Goal: Check status: Check status

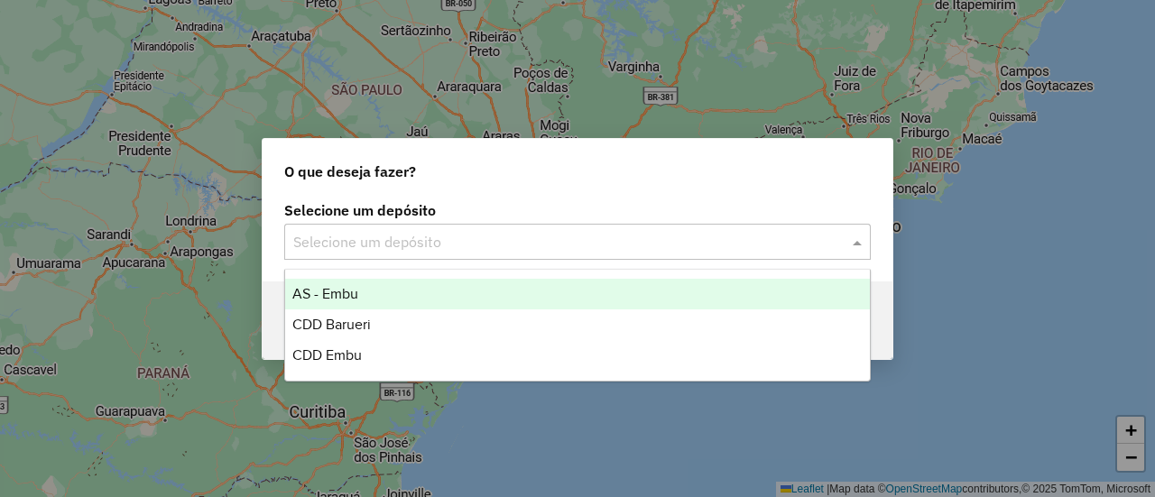
click at [359, 240] on input "text" at bounding box center [559, 243] width 532 height 22
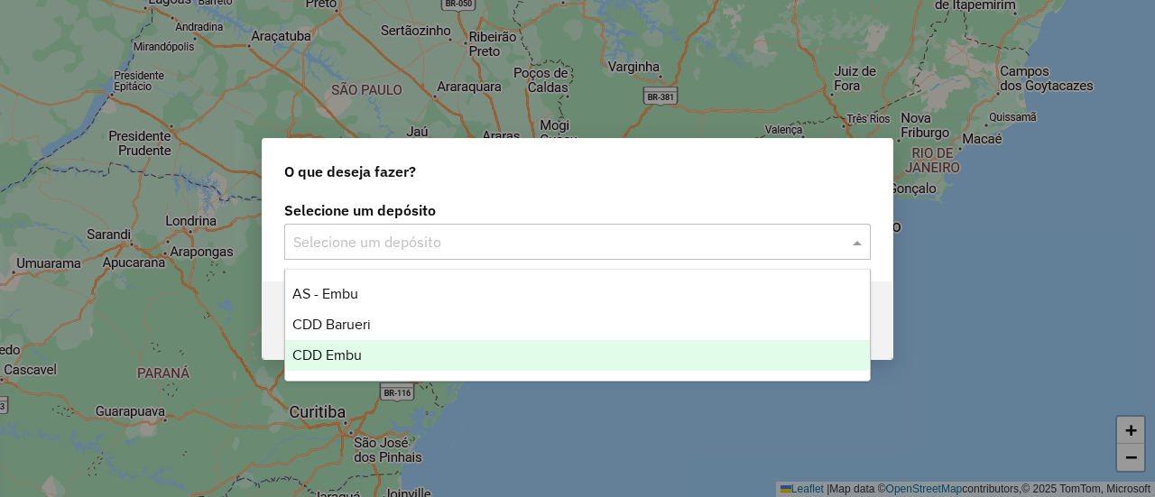
click at [331, 350] on span "CDD Embu" at bounding box center [326, 354] width 69 height 15
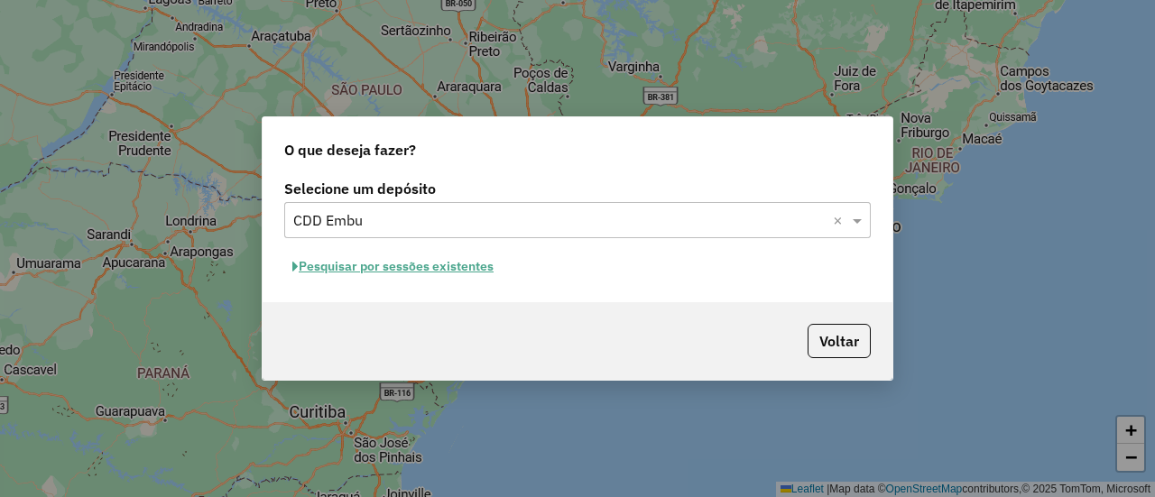
click at [426, 264] on button "Pesquisar por sessões existentes" at bounding box center [392, 267] width 217 height 28
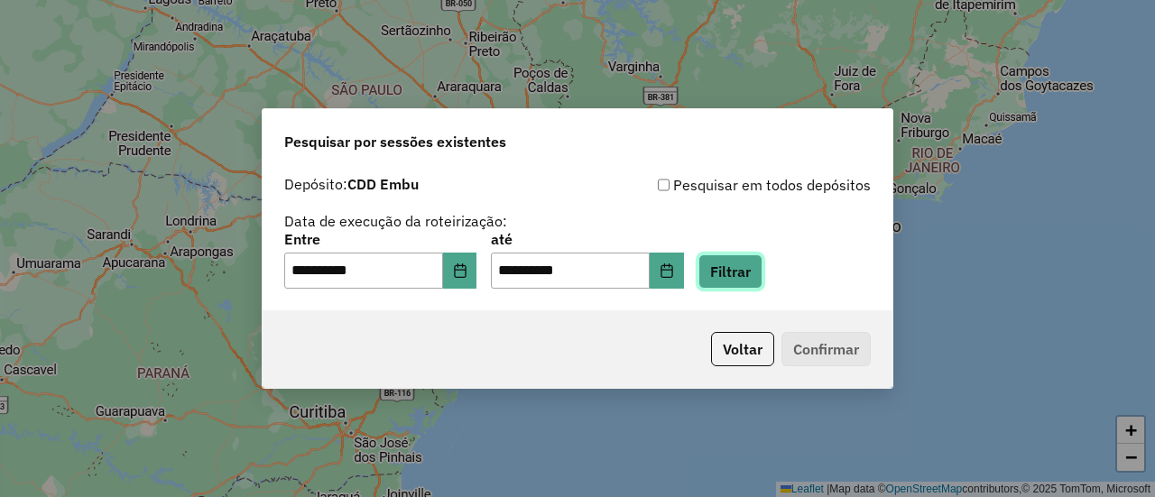
click at [752, 277] on button "Filtrar" at bounding box center [730, 271] width 64 height 34
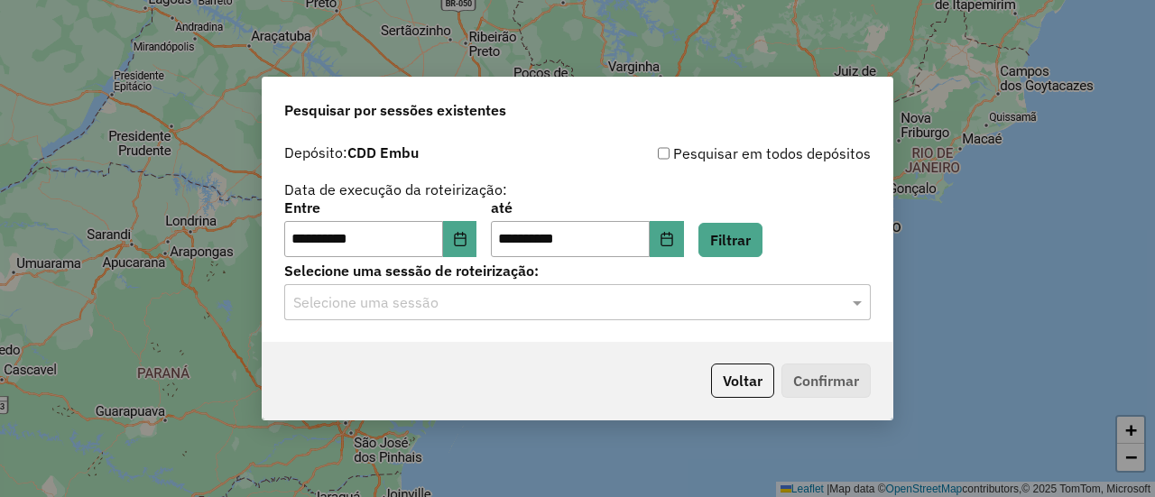
click at [447, 313] on input "text" at bounding box center [559, 303] width 532 height 22
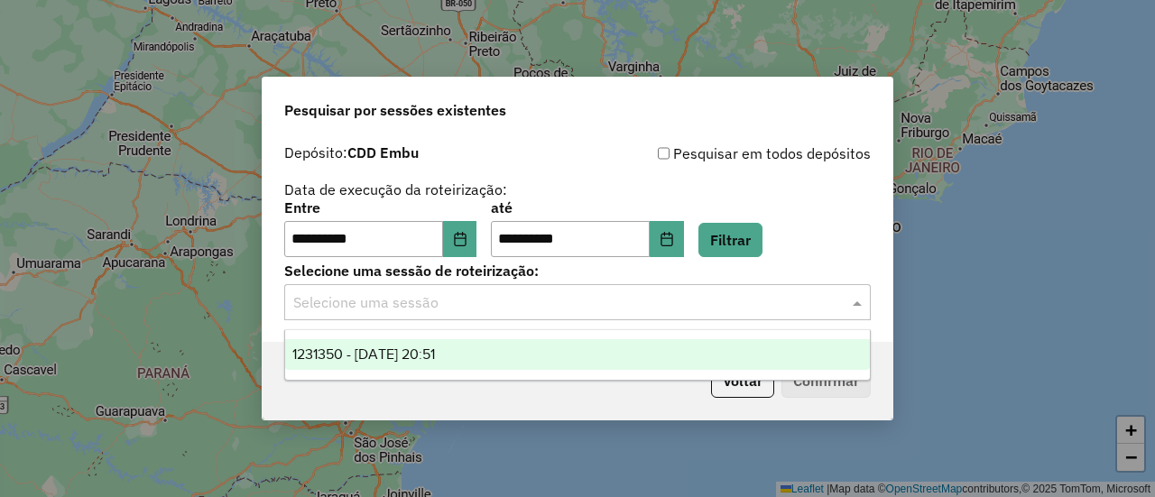
click at [474, 347] on div "1231350 - 19/08/2025 20:51" at bounding box center [577, 354] width 584 height 31
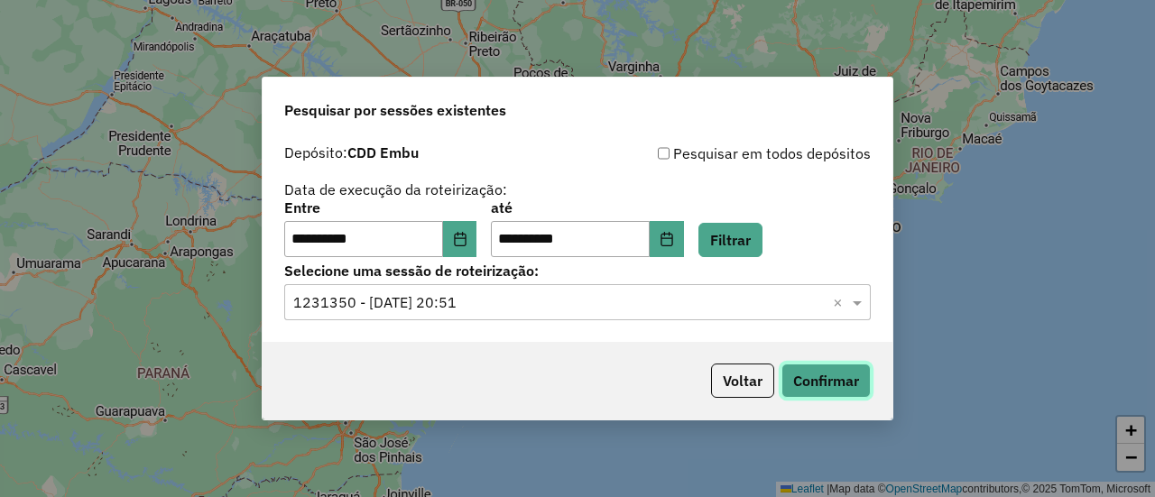
click at [818, 378] on button "Confirmar" at bounding box center [825, 381] width 89 height 34
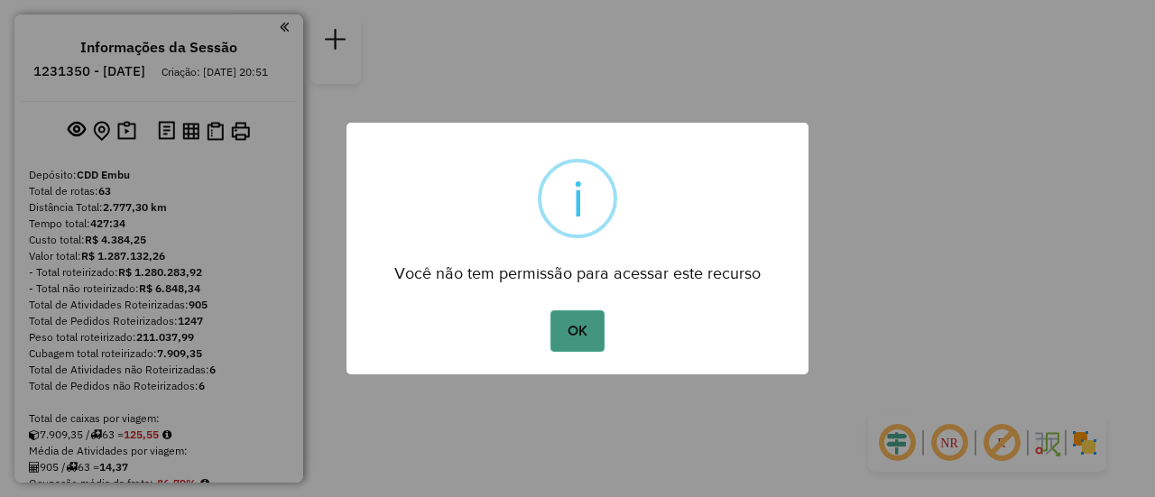
click at [567, 324] on button "OK" at bounding box center [576, 330] width 53 height 41
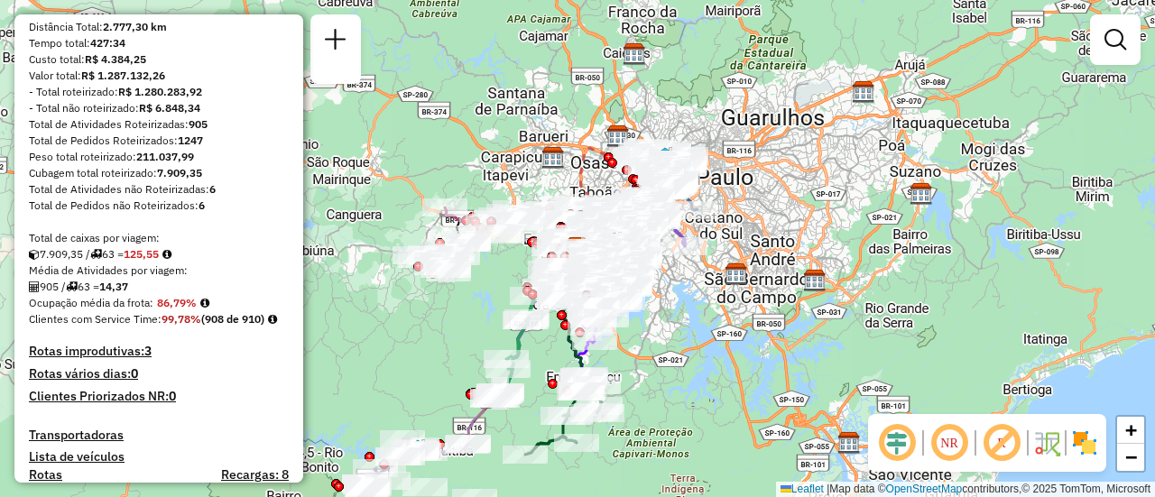
scroll to position [271, 0]
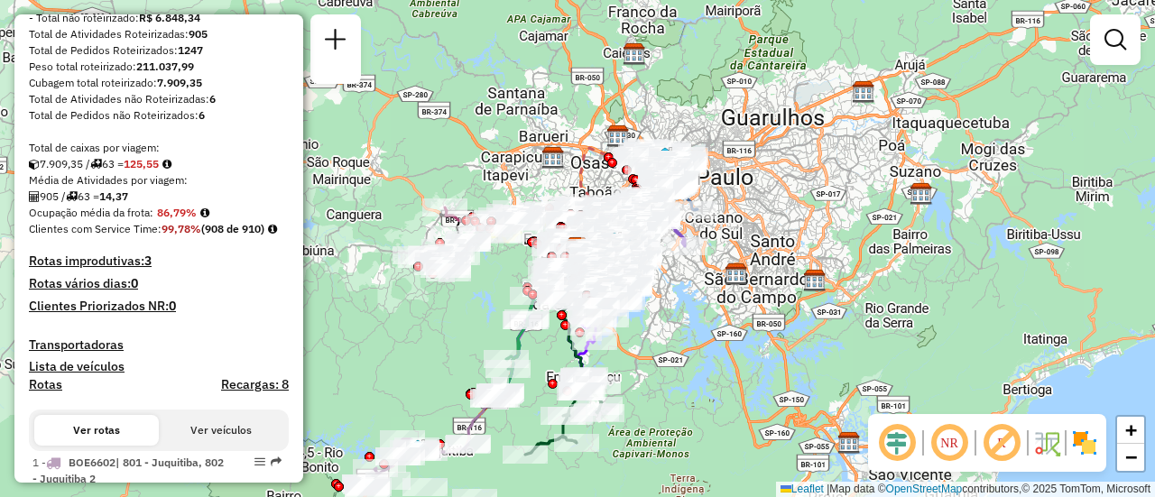
click at [92, 269] on h4 "Rotas improdutivas: 3" at bounding box center [159, 260] width 260 height 15
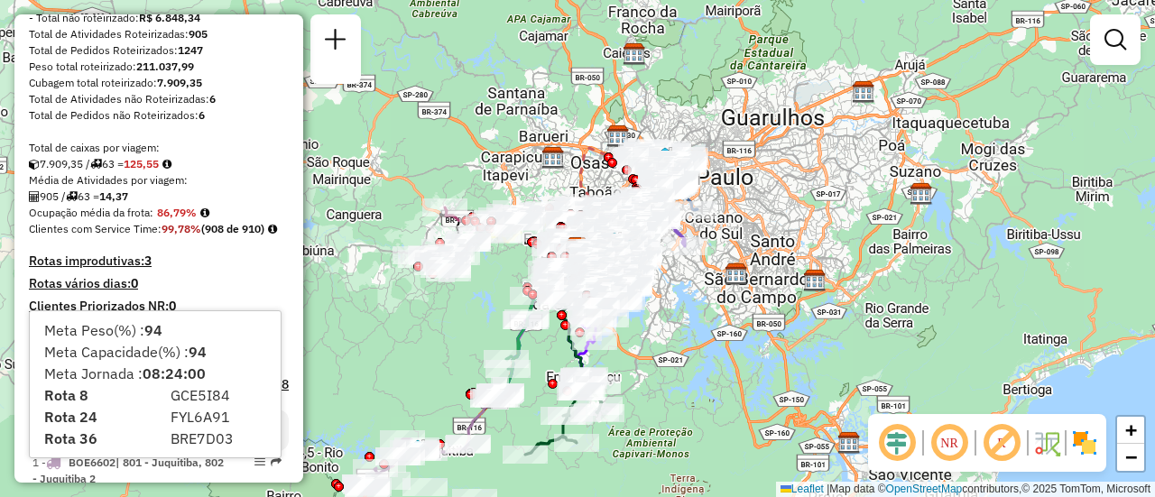
click at [228, 237] on div "Clientes com Service Time: 99,78% (908 de 910)" at bounding box center [159, 229] width 260 height 16
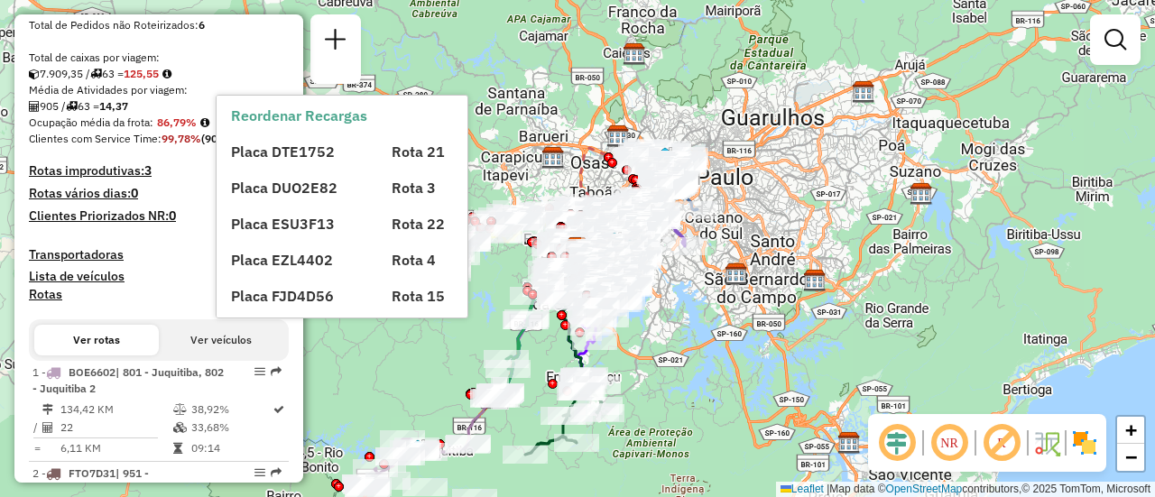
scroll to position [118, 0]
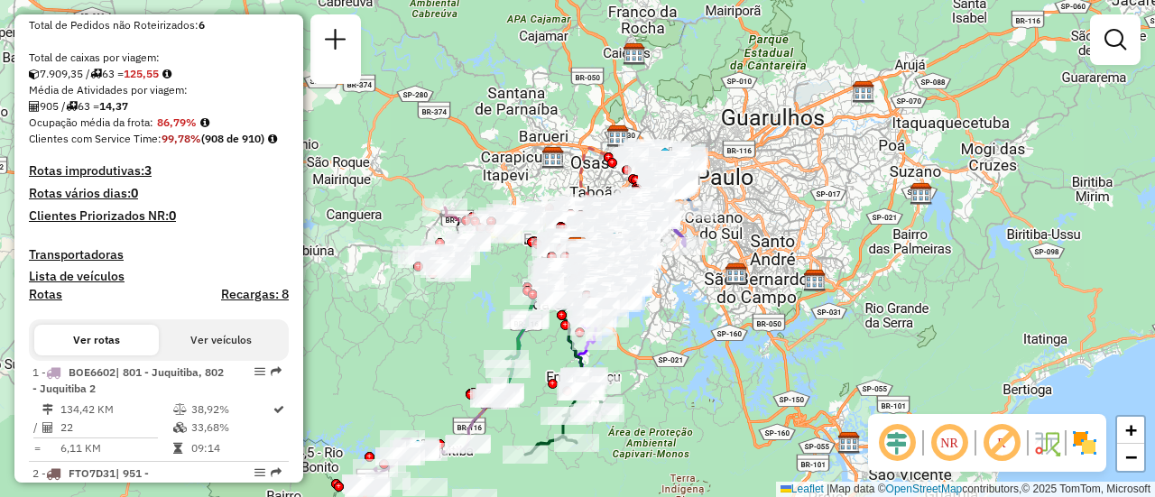
click at [156, 284] on h4 "Lista de veículos" at bounding box center [159, 276] width 260 height 15
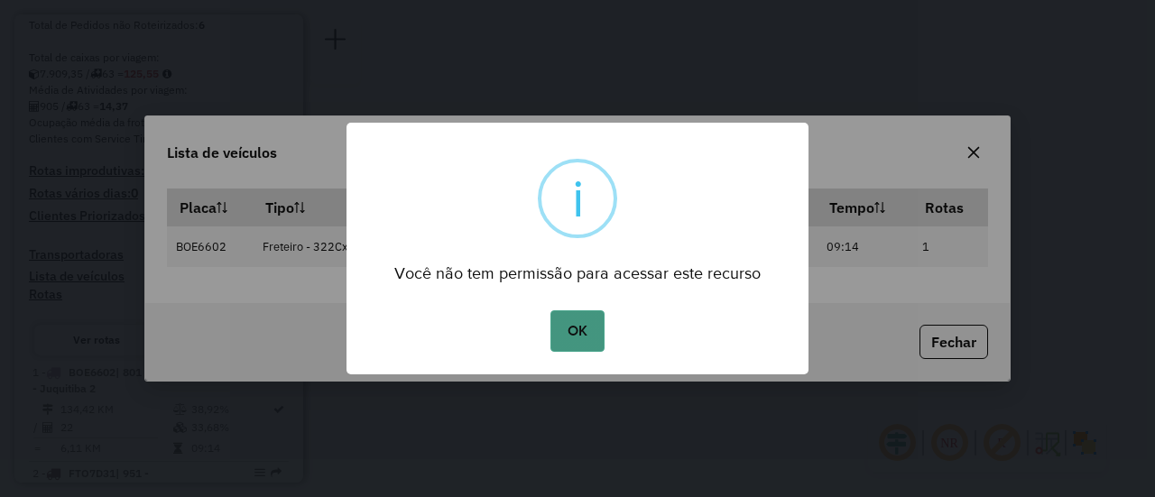
click at [575, 324] on button "OK" at bounding box center [576, 330] width 53 height 41
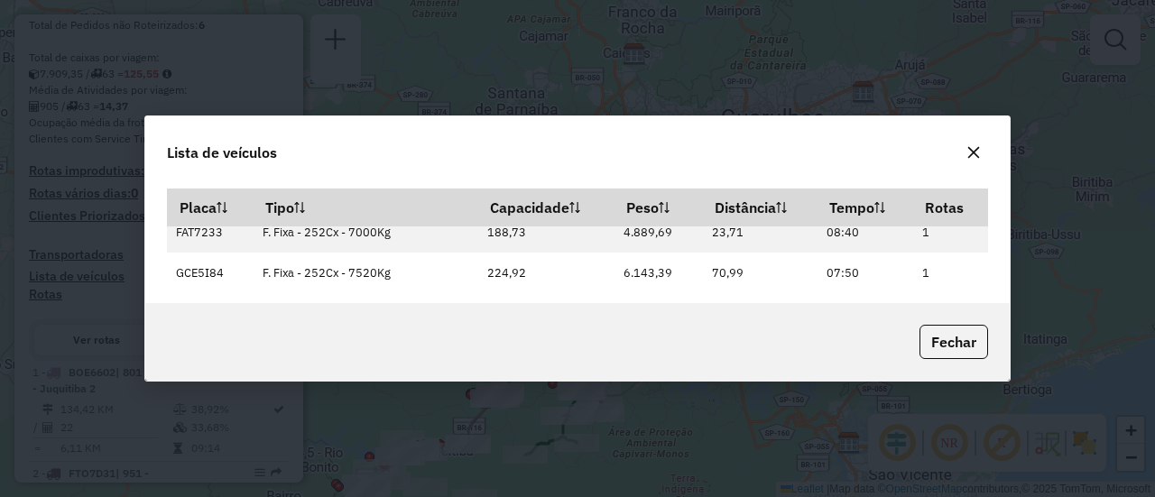
scroll to position [271, 0]
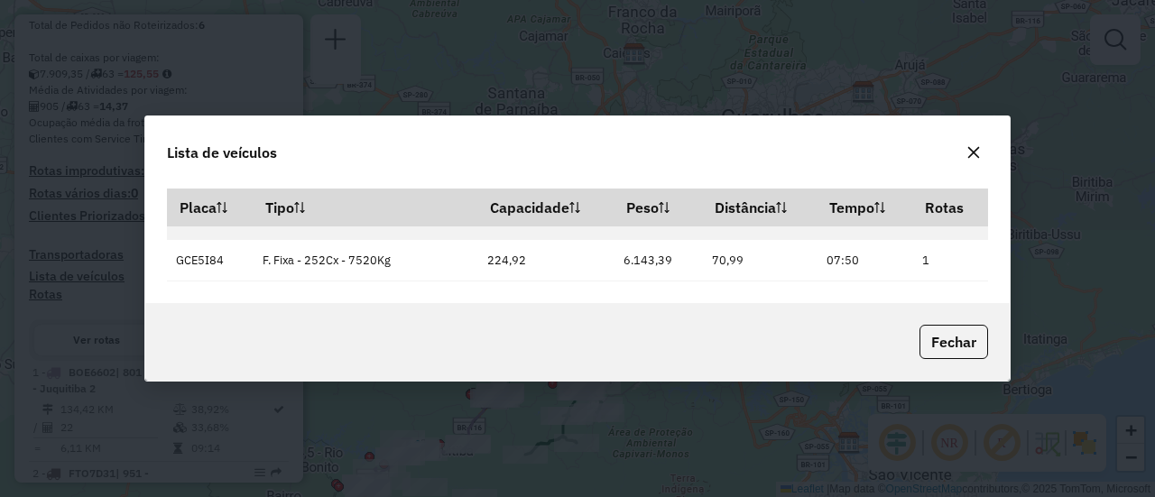
click at [978, 158] on icon "button" at bounding box center [973, 152] width 14 height 14
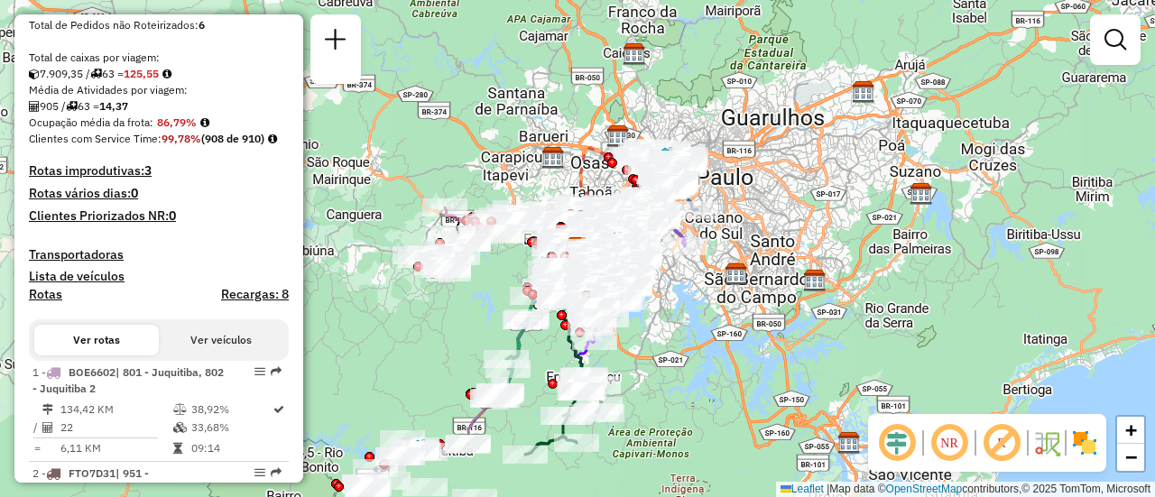
click at [85, 179] on h4 "Rotas improdutivas: 3" at bounding box center [159, 170] width 260 height 15
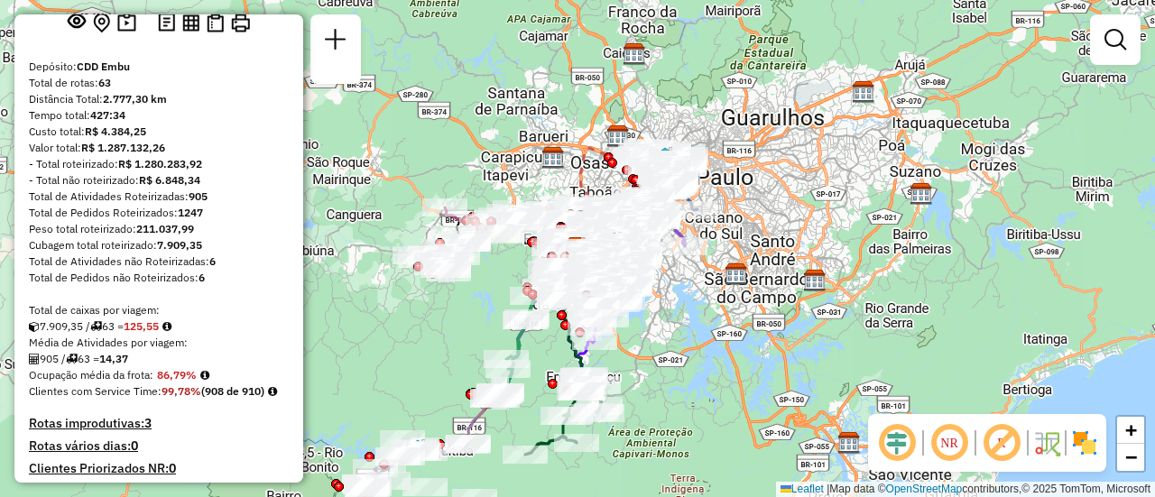
scroll to position [0, 0]
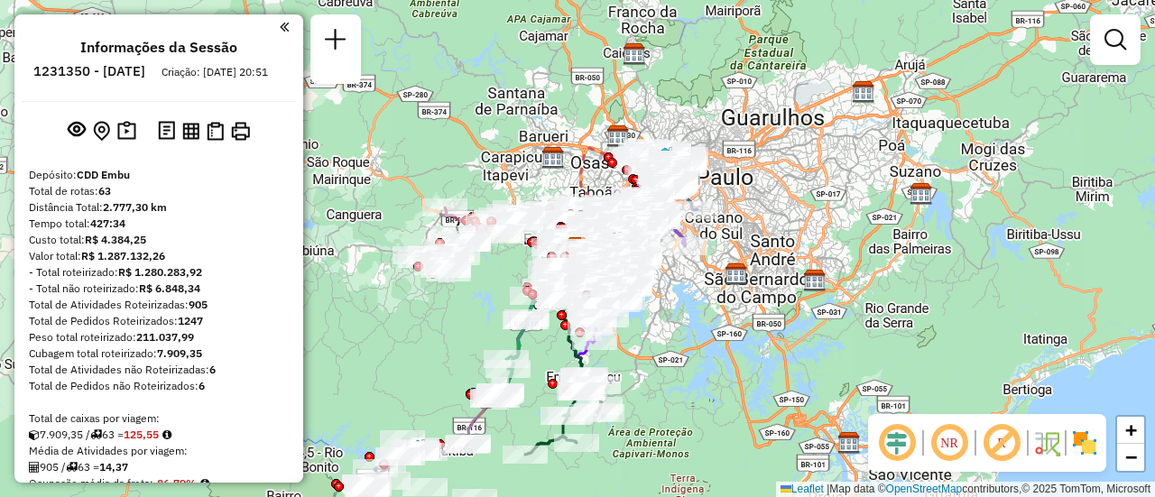
click at [112, 69] on h6 "1231350 - 19/08/2025" at bounding box center [89, 71] width 112 height 16
copy h6 "1231350"
